Goal: Task Accomplishment & Management: Complete application form

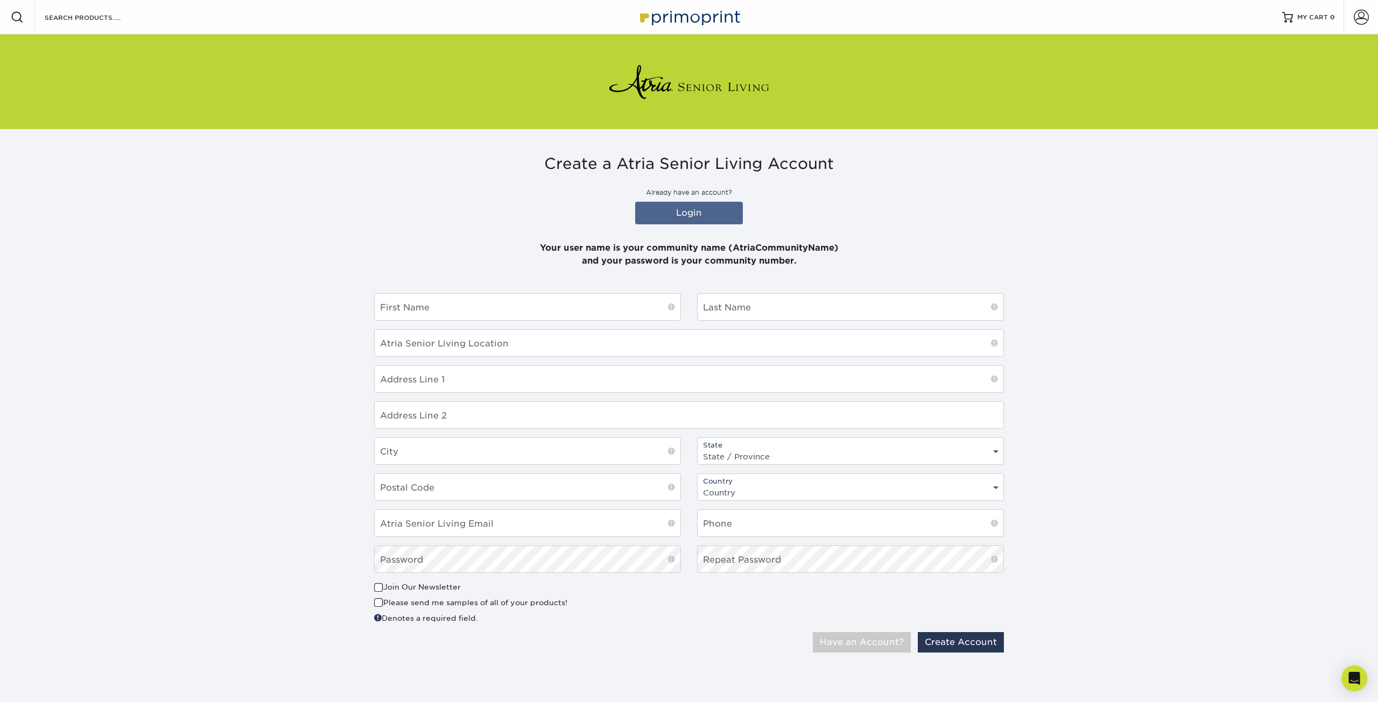
click at [467, 358] on div "First Name Last Name Atria Senior Living Location Address Line 1 Address Line 2…" at bounding box center [689, 437] width 646 height 289
click at [402, 303] on input "text" at bounding box center [528, 307] width 306 height 26
click at [678, 207] on link "Login" at bounding box center [689, 213] width 108 height 23
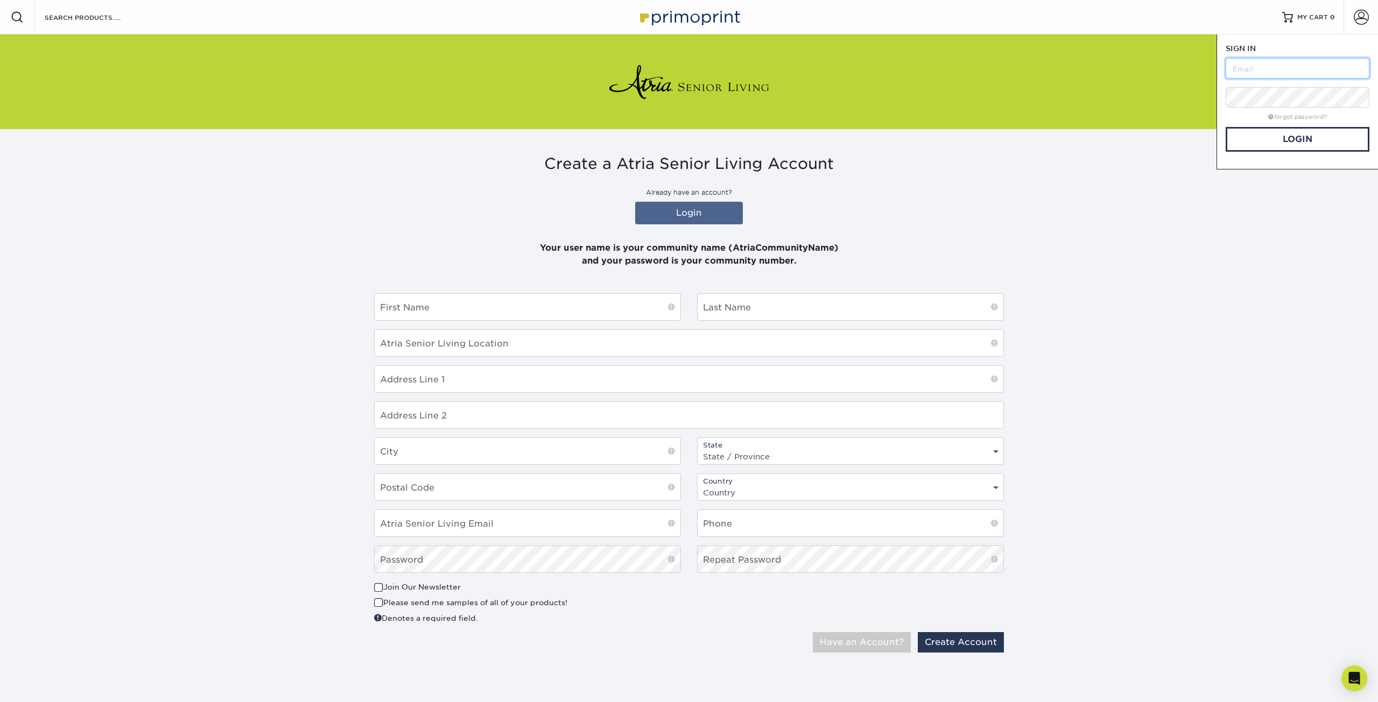
click at [1259, 70] on input "text" at bounding box center [1298, 68] width 144 height 20
type input "[PERSON_NAME].[PERSON_NAME]"
click at [1288, 140] on link "Login" at bounding box center [1298, 139] width 144 height 25
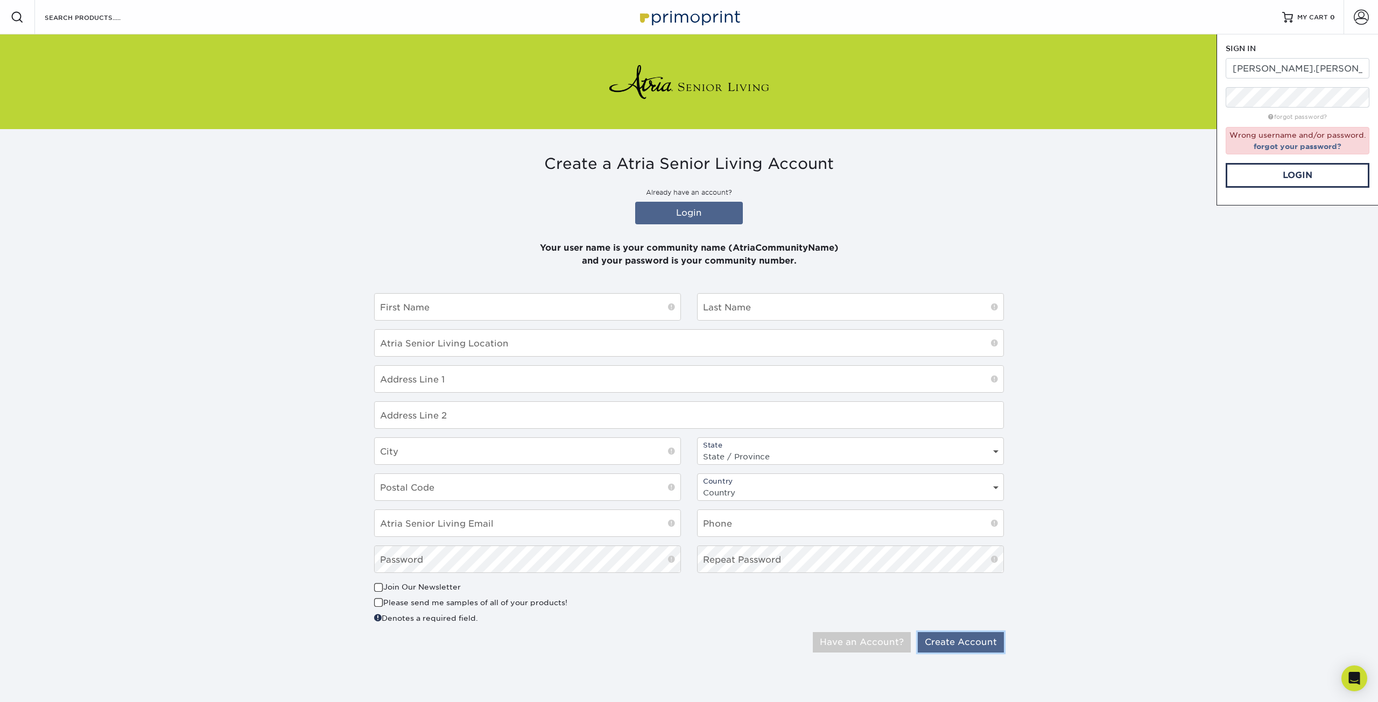
click at [956, 640] on button "Create Account" at bounding box center [961, 643] width 86 height 20
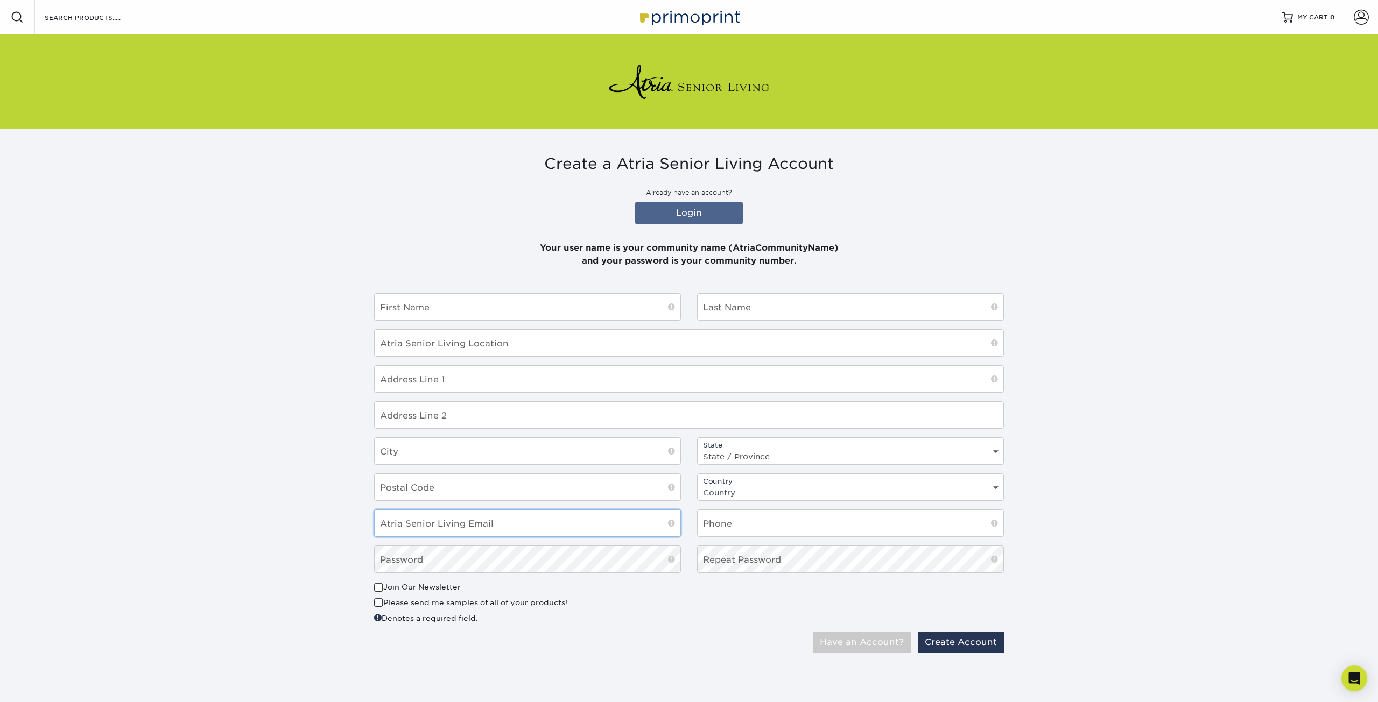
type input "[PERSON_NAME].[PERSON_NAME]"
click at [404, 312] on input "text" at bounding box center [528, 307] width 306 height 26
type input "[PERSON_NAME]"
click at [729, 308] on input "text" at bounding box center [851, 307] width 306 height 26
type input "[PERSON_NAME]"
